Goal: Information Seeking & Learning: Compare options

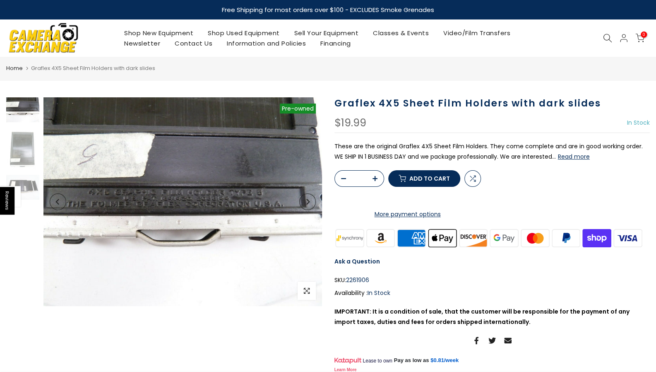
click at [303, 206] on button "Next" at bounding box center [307, 201] width 17 height 17
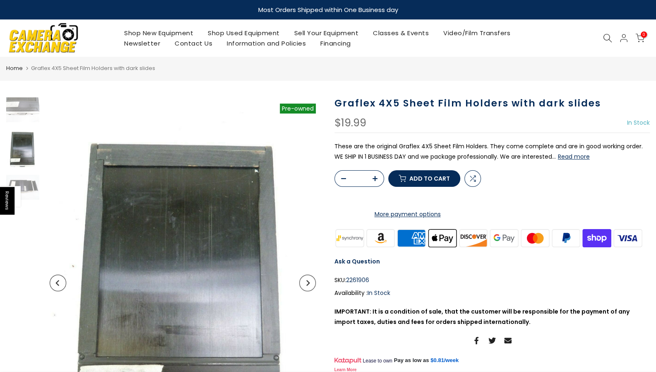
click at [311, 288] on button "Next" at bounding box center [307, 282] width 17 height 17
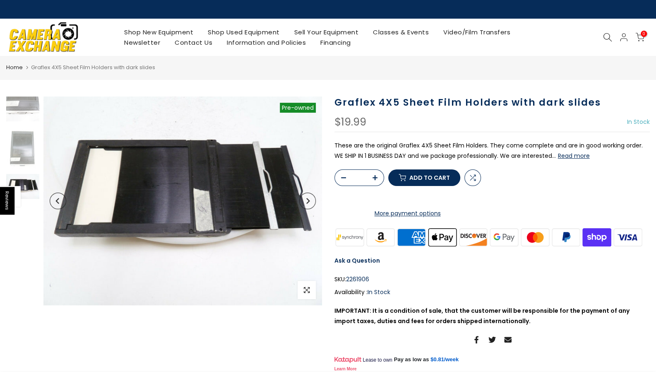
scroll to position [66, 0]
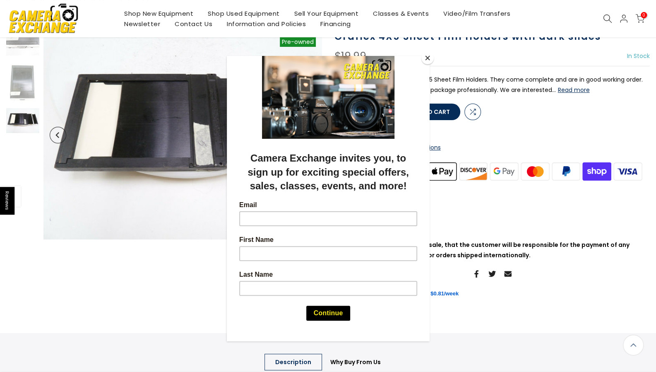
click at [428, 55] on button "Close" at bounding box center [427, 58] width 12 height 12
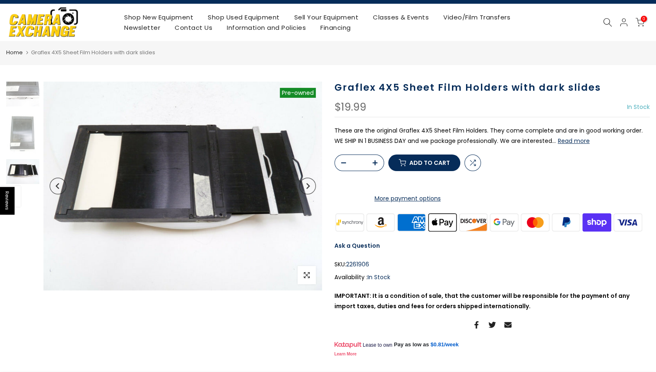
scroll to position [15, 0]
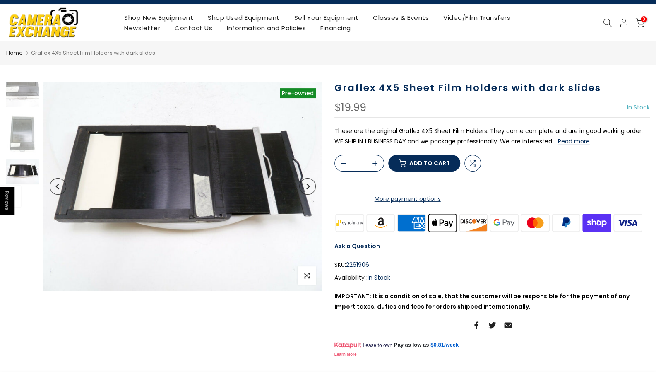
click at [571, 141] on button "Read more" at bounding box center [574, 140] width 32 height 7
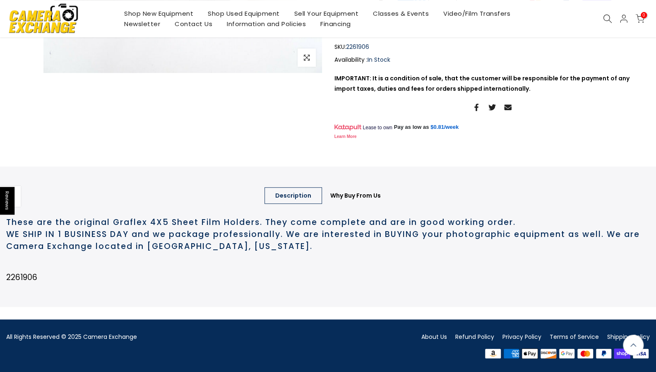
scroll to position [267, 0]
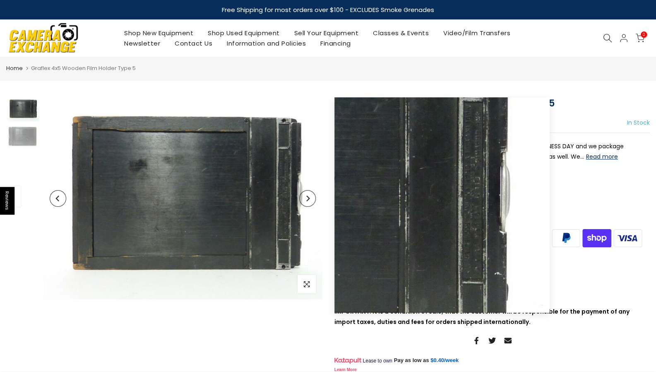
click at [308, 200] on icon "Next" at bounding box center [308, 198] width 6 height 6
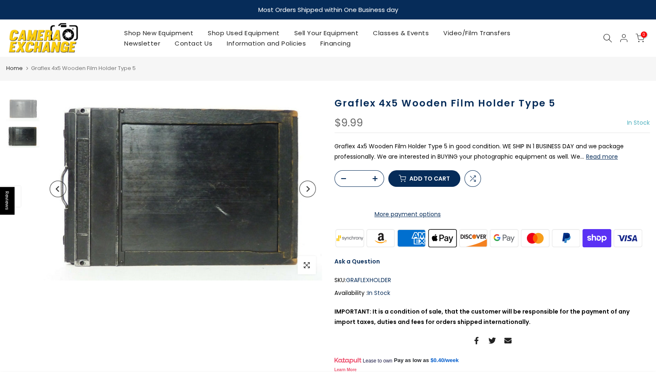
click at [307, 189] on icon "Next" at bounding box center [308, 189] width 6 height 6
